Goal: Task Accomplishment & Management: Use online tool/utility

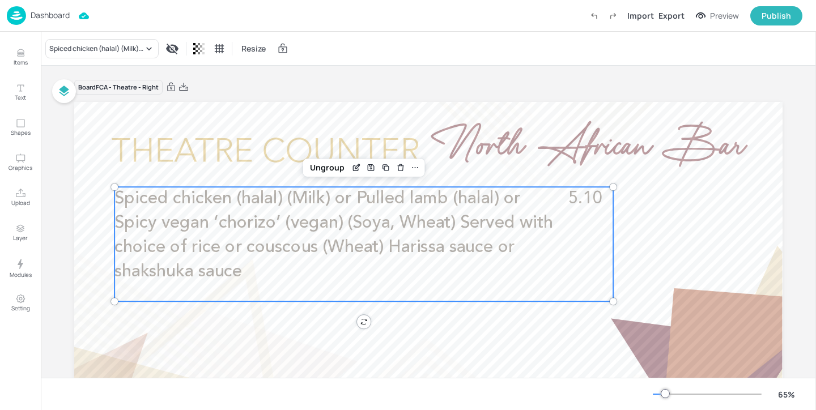
click at [70, 21] on div "Dashboard Import Export Preview Publish" at bounding box center [405, 15] width 796 height 31
click at [60, 16] on p "Dashboard" at bounding box center [50, 15] width 39 height 8
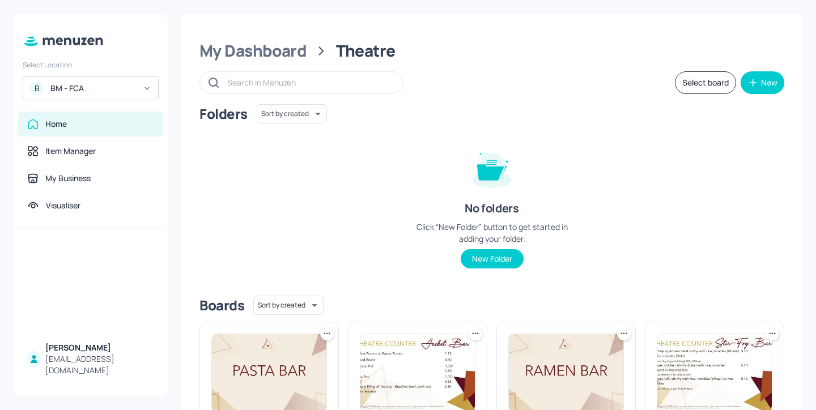
click at [75, 84] on div "BM - FCA" at bounding box center [93, 88] width 86 height 11
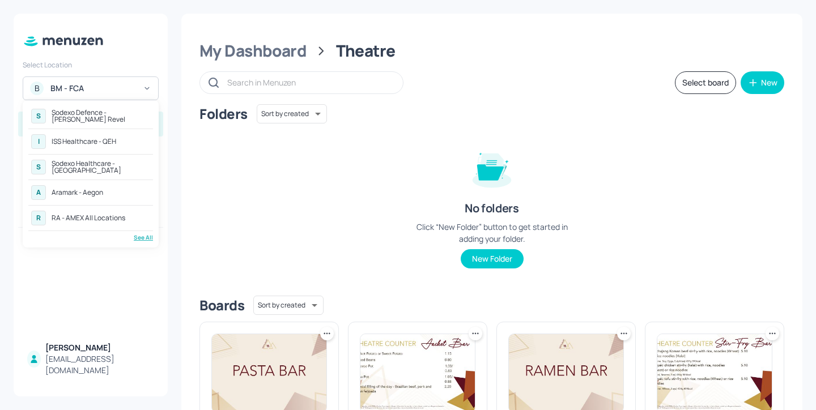
click at [139, 117] on div "Sodexo Defence - [PERSON_NAME] Revel" at bounding box center [101, 116] width 99 height 14
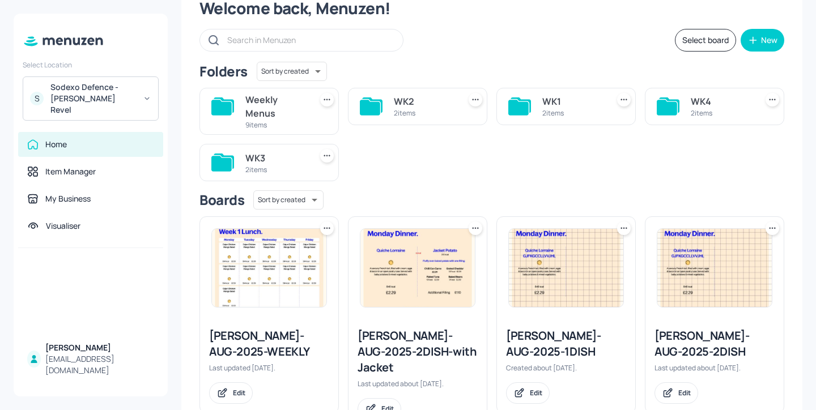
scroll to position [73, 0]
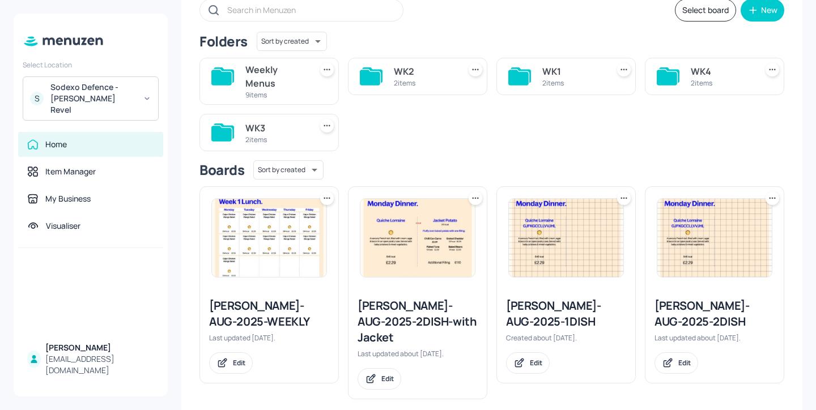
click at [270, 138] on div "2 items" at bounding box center [275, 140] width 61 height 10
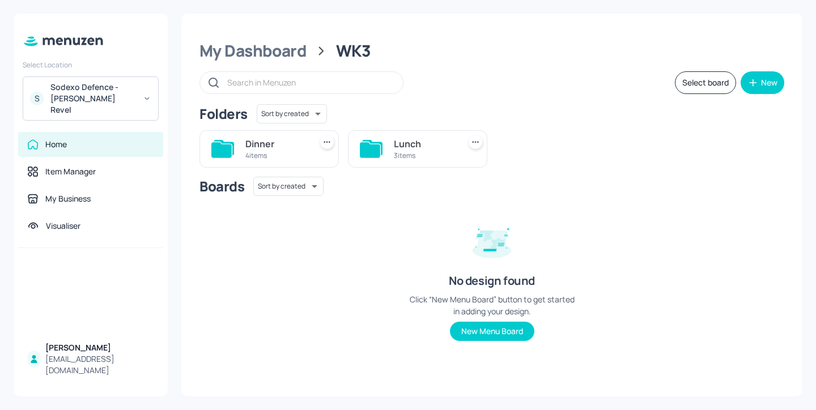
scroll to position [0, 0]
click at [282, 151] on div "4 items" at bounding box center [275, 156] width 61 height 10
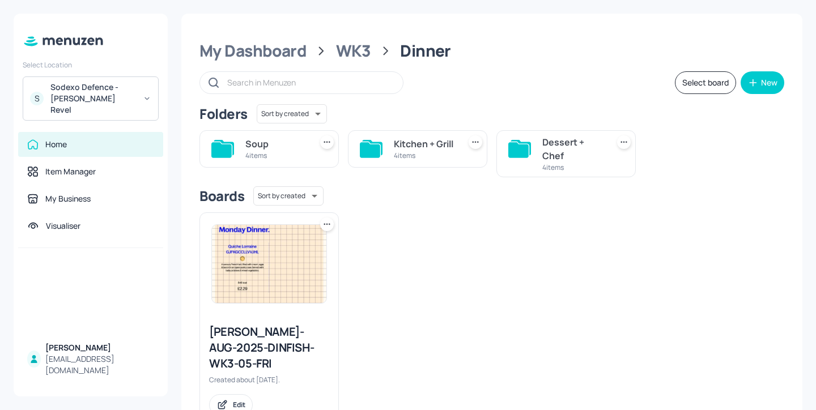
click at [566, 143] on div "Dessert + Chef" at bounding box center [572, 148] width 61 height 27
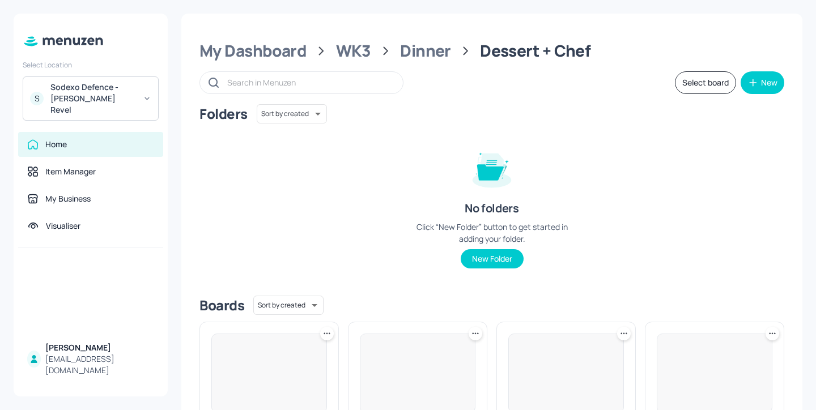
scroll to position [151, 0]
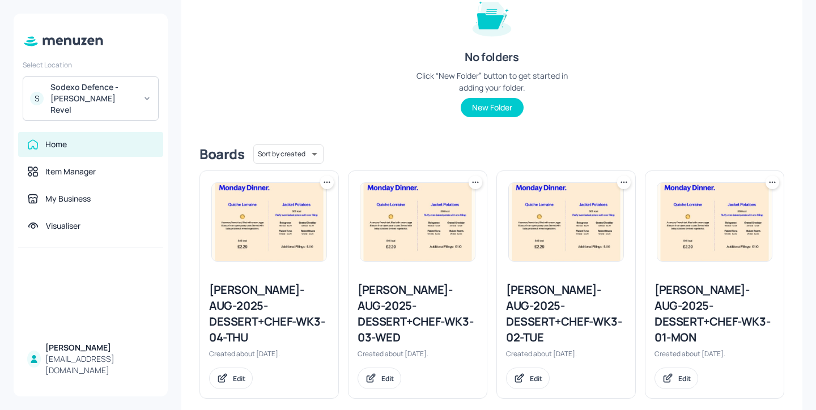
click at [444, 309] on div "Newbold-AUG-2025-DESSERT+CHEF-WK3-03-WED" at bounding box center [418, 313] width 120 height 63
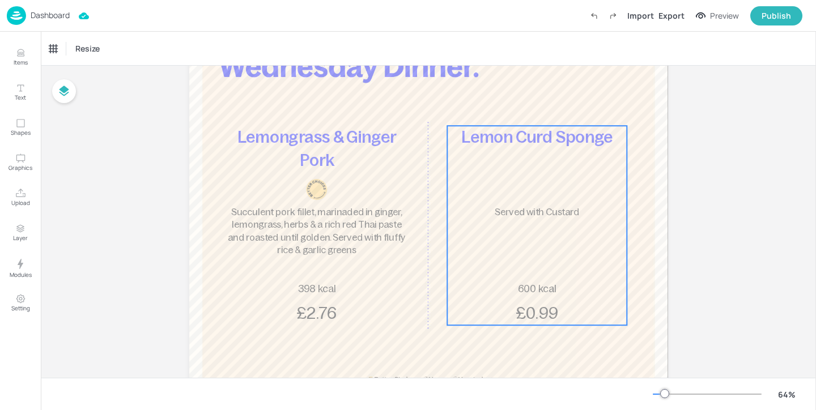
scroll to position [112, 0]
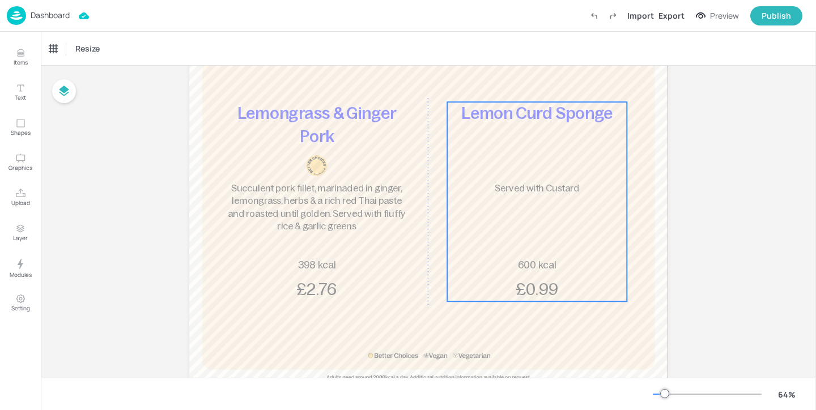
click at [551, 237] on div "Lemon Curd Sponge Served with Custard 600 kcal £0.99" at bounding box center [537, 201] width 180 height 199
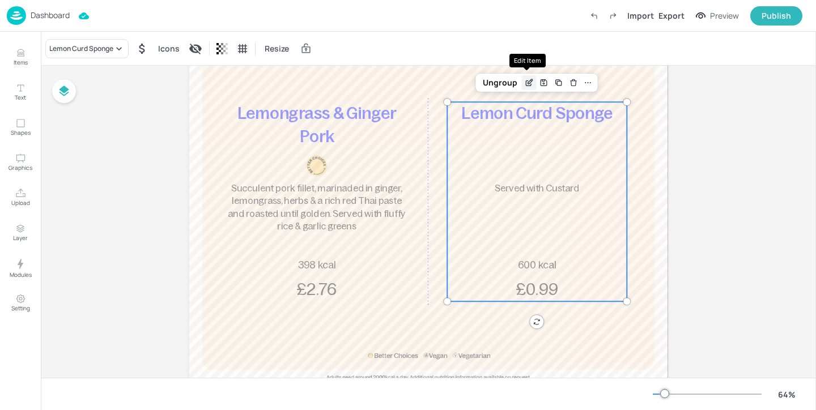
click at [526, 86] on icon "Edit Item" at bounding box center [528, 83] width 5 height 5
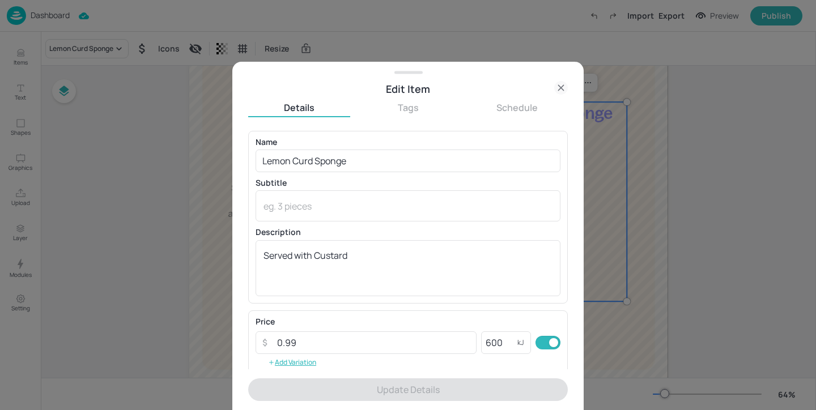
click at [675, 131] on div at bounding box center [408, 205] width 816 height 410
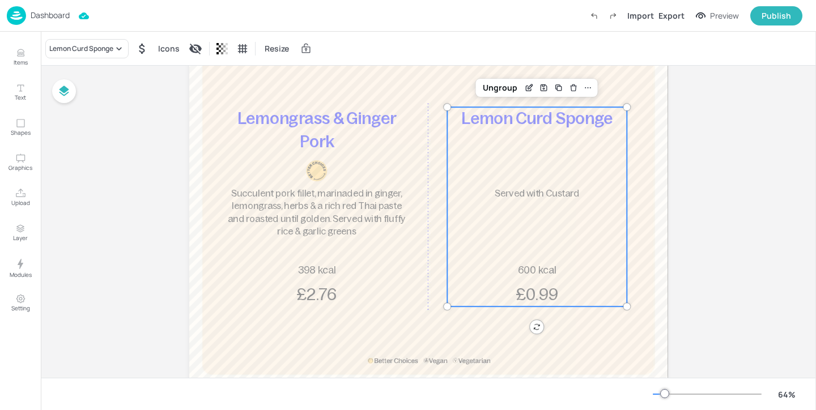
scroll to position [104, 0]
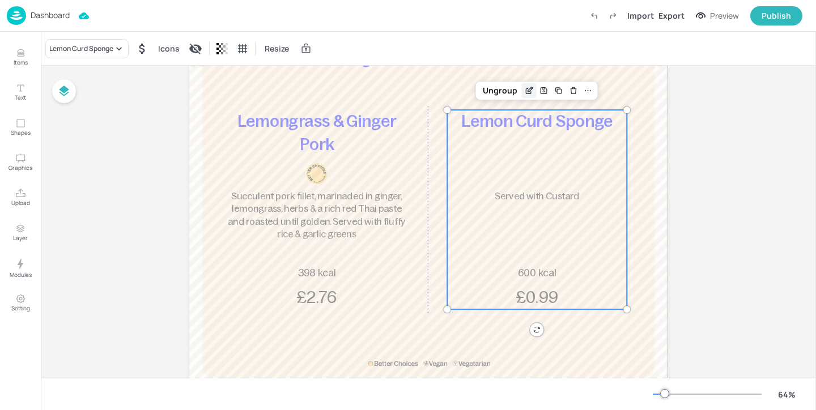
click at [528, 90] on icon "Edit Item" at bounding box center [529, 90] width 10 height 9
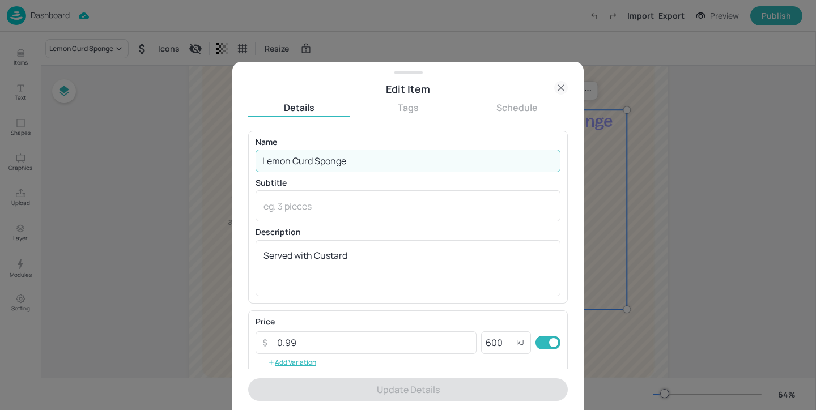
drag, startPoint x: 435, startPoint y: 159, endPoint x: 62, endPoint y: 125, distance: 375.0
click at [62, 125] on div "Edit Item Details Tags Schedule Name Lemon Curd Sponge ​ Subtitle x ​ Descripti…" at bounding box center [408, 205] width 816 height 410
paste input "Marmalade & Syrup Pudding"
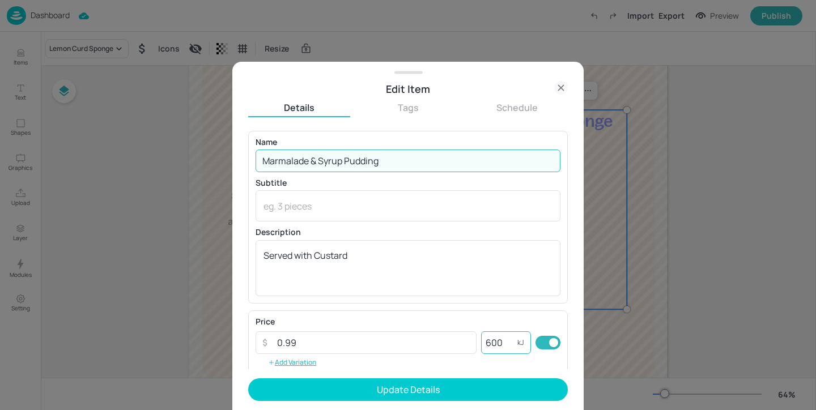
type input "Marmalade & Syrup Pudding"
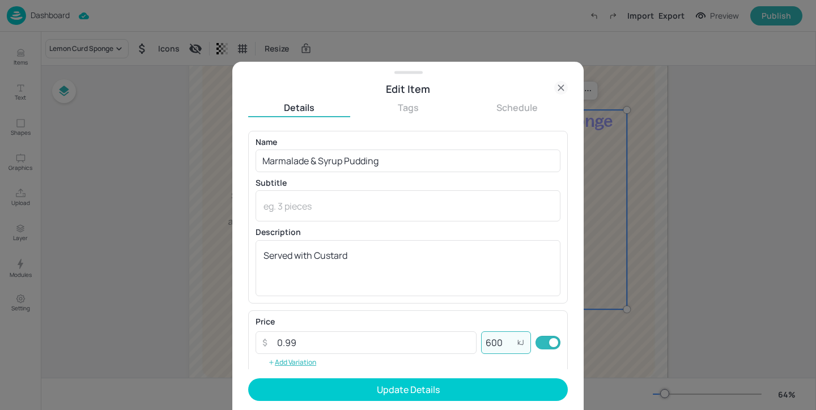
drag, startPoint x: 500, startPoint y: 338, endPoint x: 474, endPoint y: 338, distance: 26.6
click at [474, 338] on div "​ 0.99 ​ 600 kJ ​" at bounding box center [408, 343] width 305 height 23
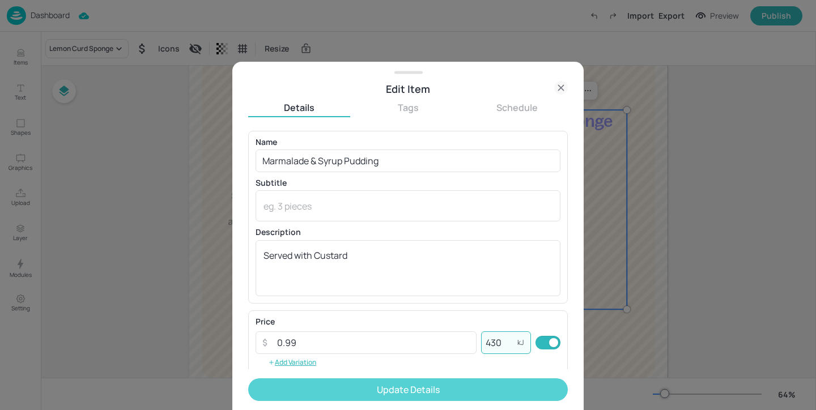
type input "430"
click at [493, 391] on button "Update Details" at bounding box center [408, 390] width 320 height 23
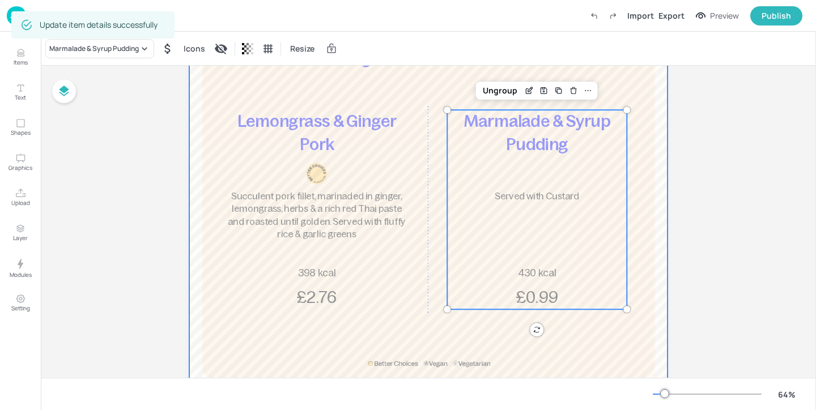
click at [654, 268] on div at bounding box center [428, 194] width 479 height 393
